Goal: Check status: Check status

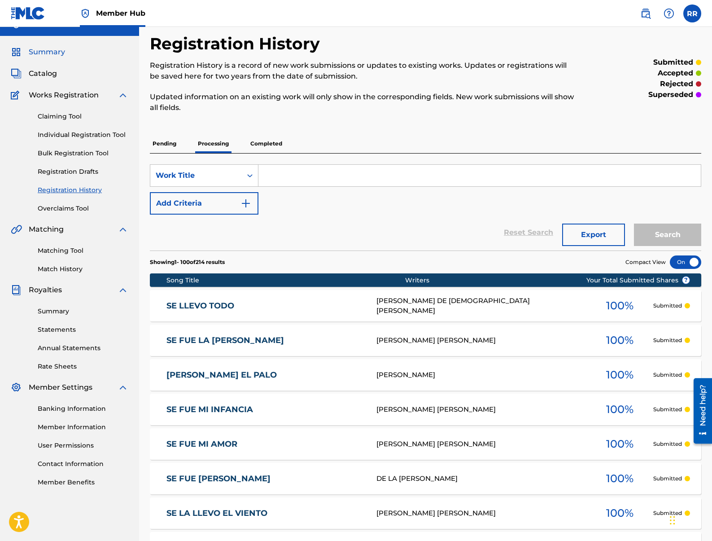
click at [53, 52] on span "Summary" at bounding box center [47, 52] width 36 height 11
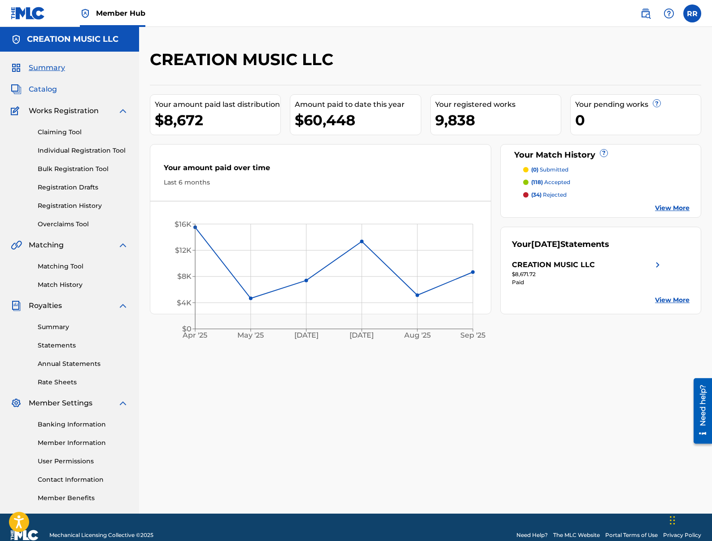
click at [46, 87] on span "Catalog" at bounding box center [43, 89] width 28 height 11
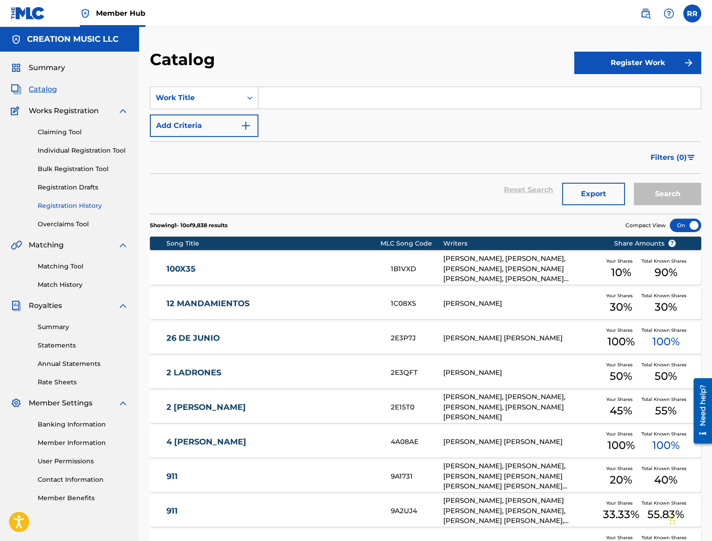
click at [66, 205] on link "Registration History" at bounding box center [83, 205] width 91 height 9
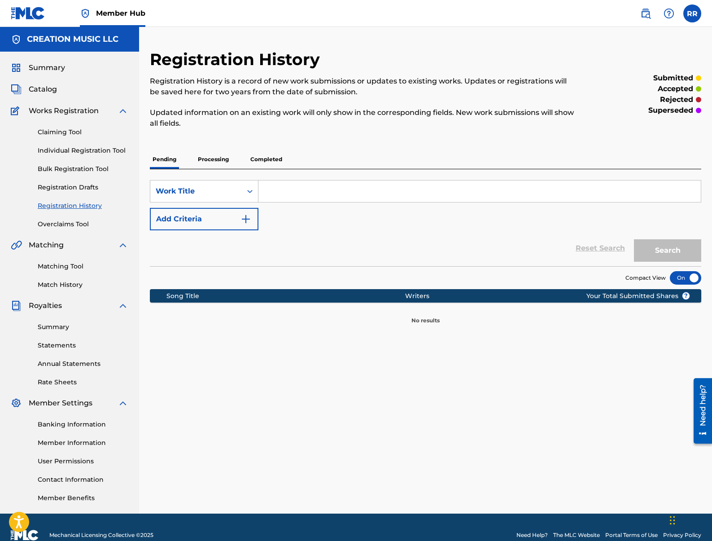
click at [202, 161] on p "Processing" at bounding box center [213, 159] width 36 height 19
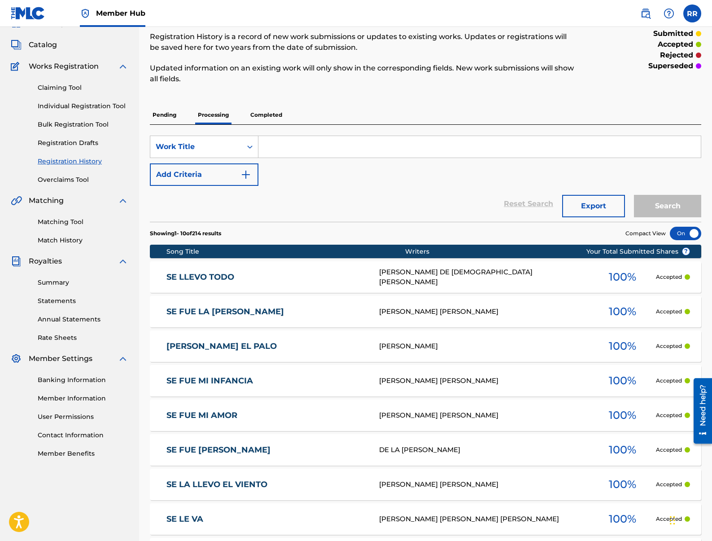
scroll to position [58, 0]
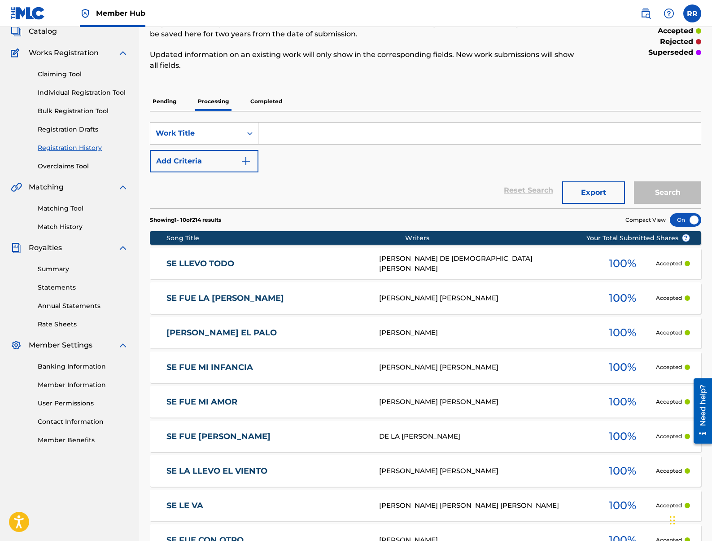
click at [327, 262] on link "SE LLEVO TODO" at bounding box center [267, 264] width 201 height 10
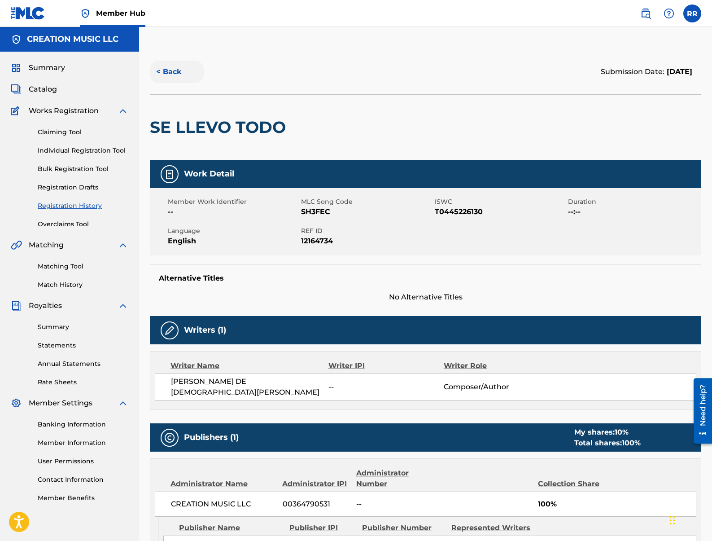
click at [174, 76] on button "< Back" at bounding box center [177, 72] width 54 height 22
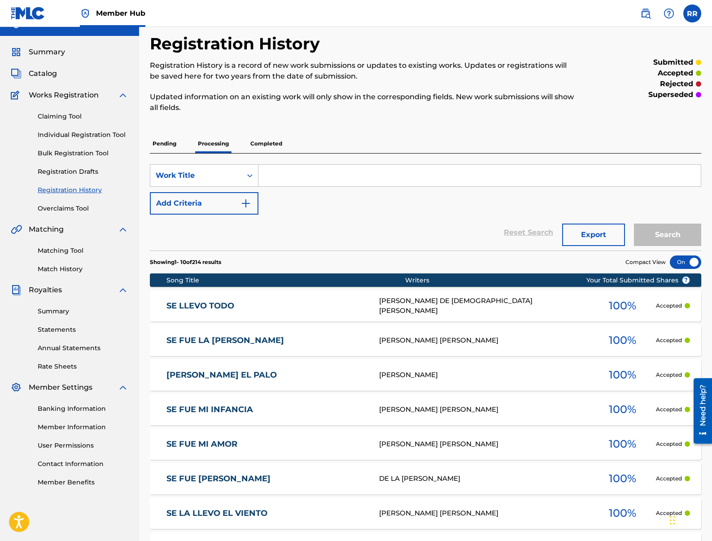
click at [261, 143] on p "Completed" at bounding box center [266, 143] width 37 height 19
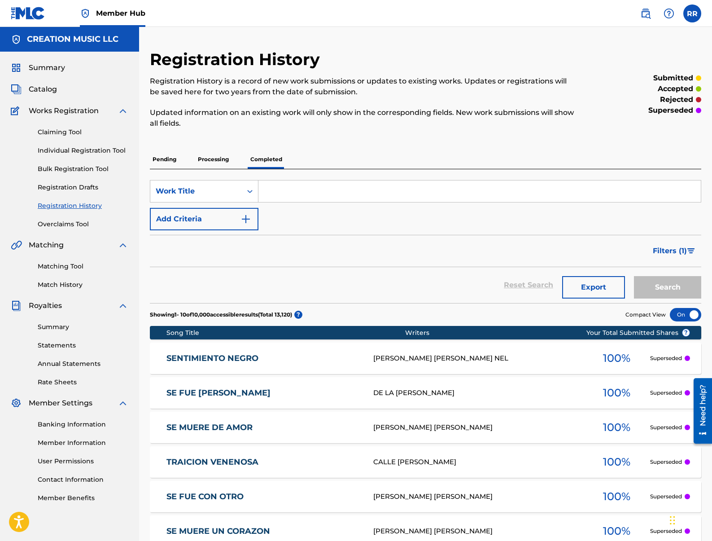
click at [329, 350] on div "SENTIMIENTO NEGRO SH3MKR [PERSON_NAME] [PERSON_NAME] NEL 100 % Superseded" at bounding box center [426, 357] width 552 height 31
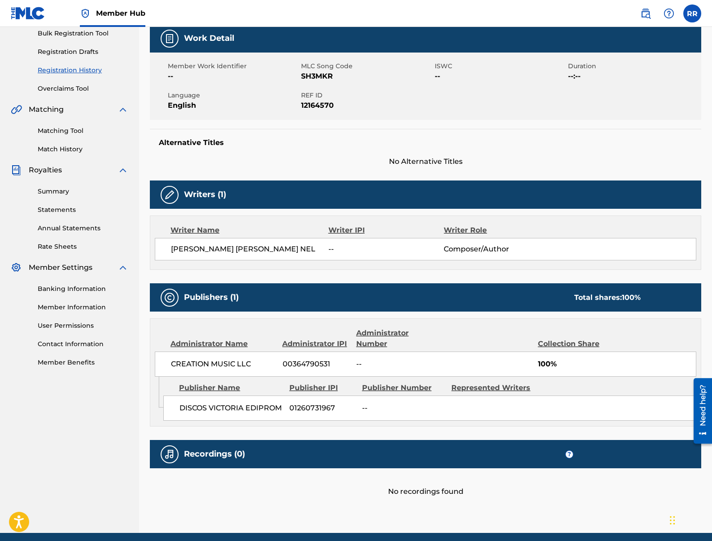
scroll to position [138, 0]
